Goal: Task Accomplishment & Management: Use online tool/utility

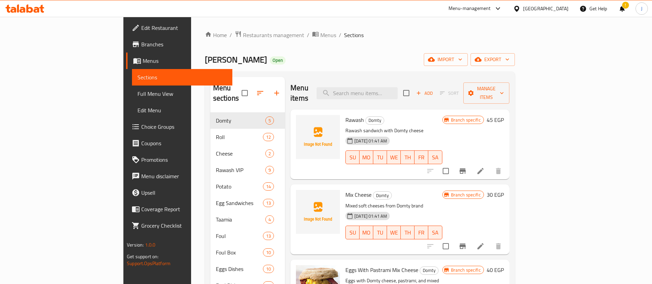
click at [561, 8] on div "[GEOGRAPHIC_DATA]" at bounding box center [545, 9] width 45 height 8
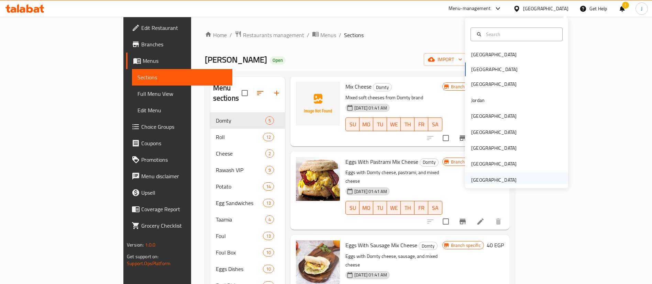
click at [484, 179] on div "[GEOGRAPHIC_DATA]" at bounding box center [493, 180] width 45 height 8
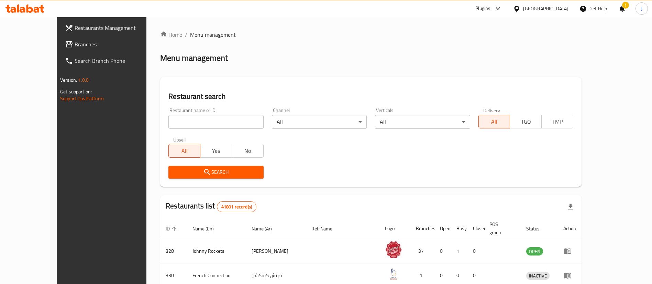
click at [177, 121] on input "search" at bounding box center [215, 122] width 95 height 14
paste input "[PERSON_NAME] [GEOGRAPHIC_DATA]"
type input "[PERSON_NAME] [GEOGRAPHIC_DATA]"
click button "Search" at bounding box center [215, 172] width 95 height 13
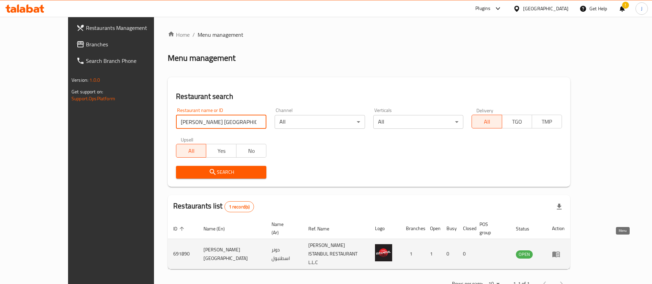
click at [560, 252] on icon "enhanced table" at bounding box center [556, 255] width 8 height 6
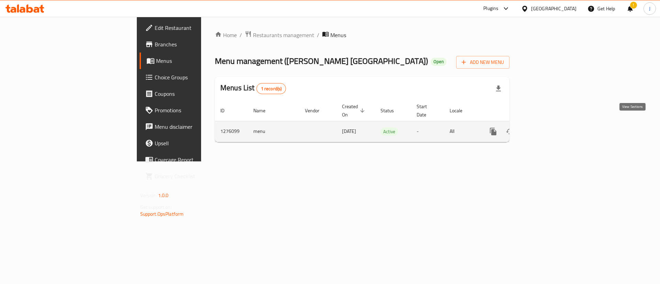
click at [547, 128] on icon "enhanced table" at bounding box center [543, 132] width 8 height 8
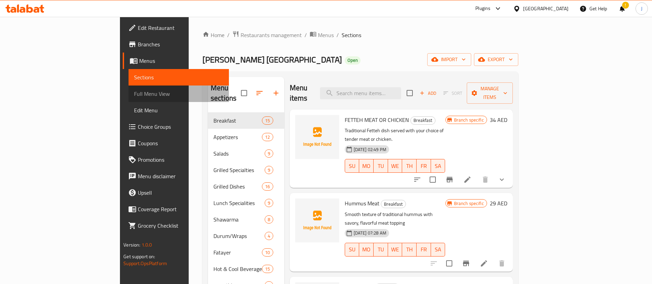
click at [134, 92] on span "Full Menu View" at bounding box center [178, 94] width 89 height 8
